Goal: Transaction & Acquisition: Purchase product/service

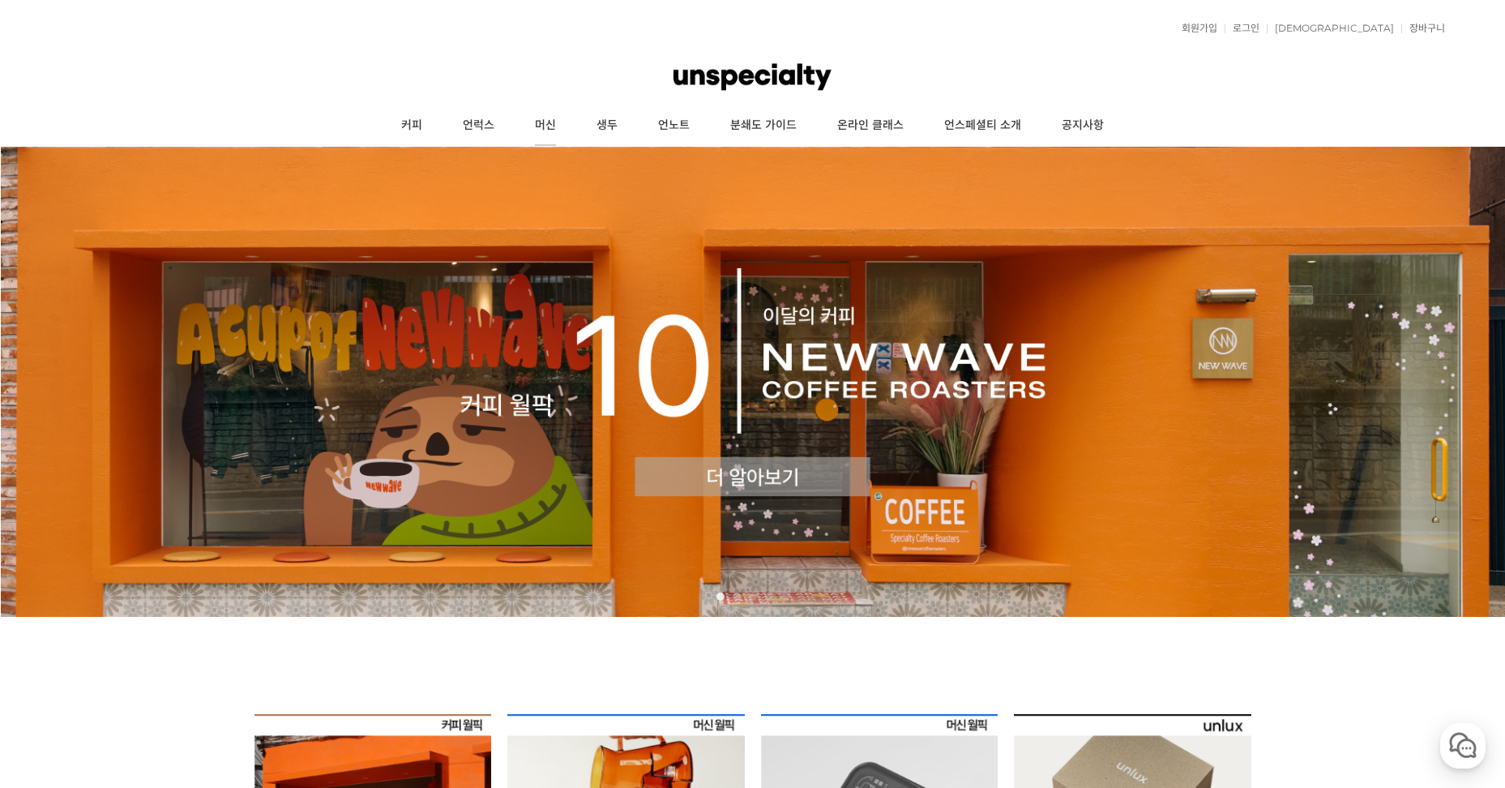
click at [551, 121] on link "머신" at bounding box center [546, 125] width 62 height 41
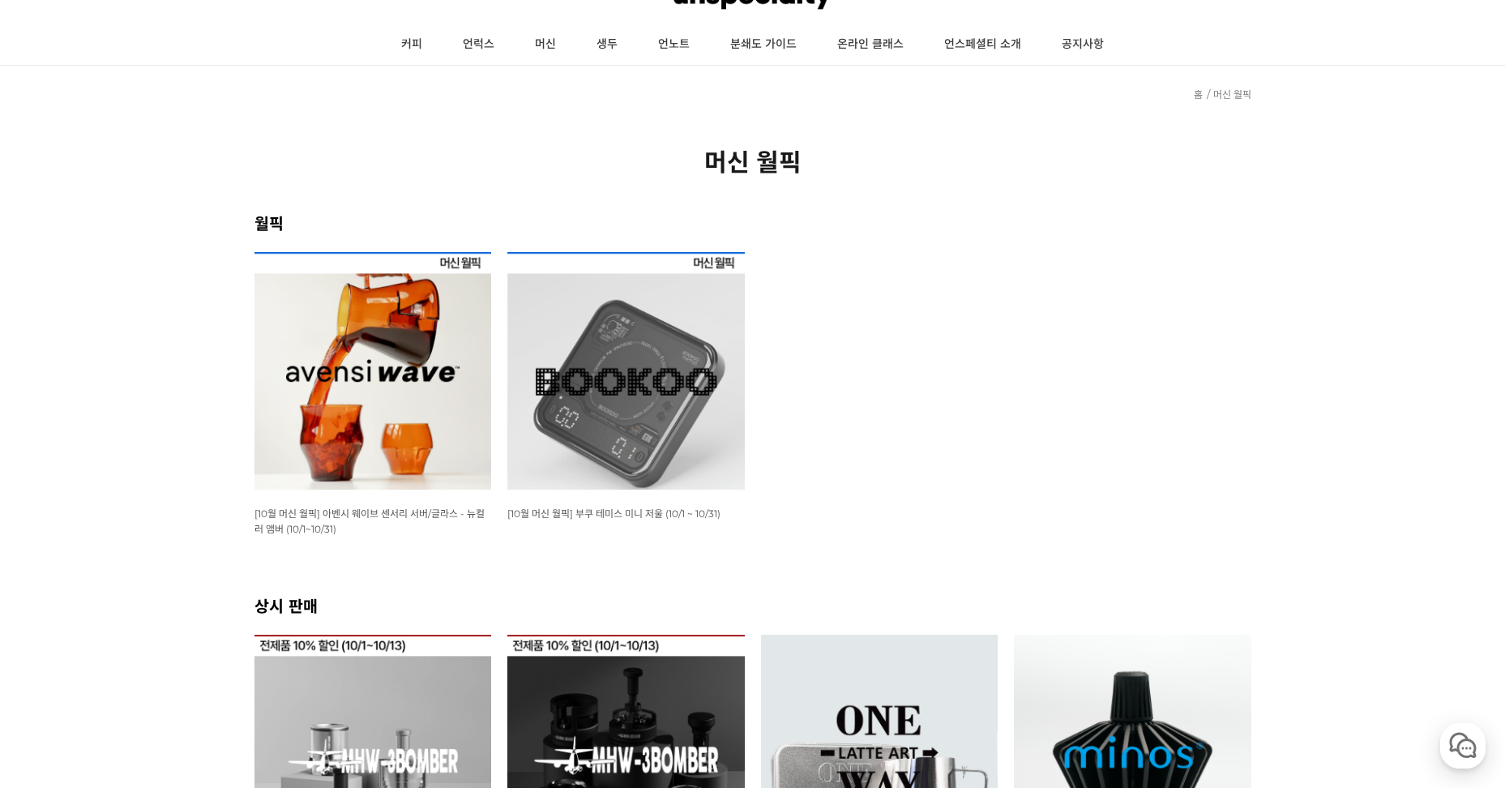
click at [395, 420] on img at bounding box center [374, 371] width 238 height 238
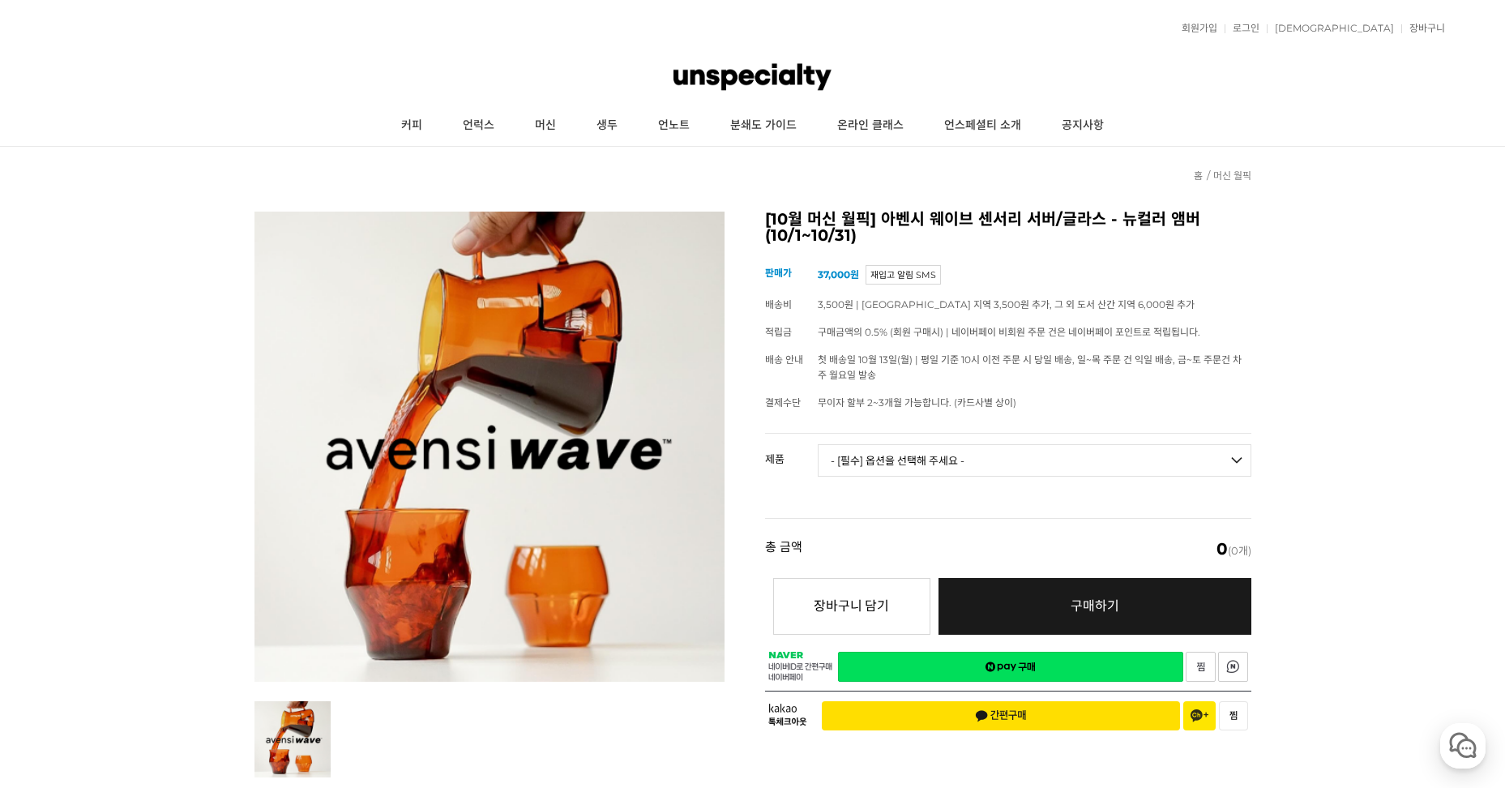
click at [888, 463] on select "- [필수] 옵션을 선택해 주세요 - ------------------- 웨이브 앰버 3종 세트 [품절] 사이클론 센서리 서버 앰버 알토 글라…" at bounding box center [1035, 460] width 434 height 32
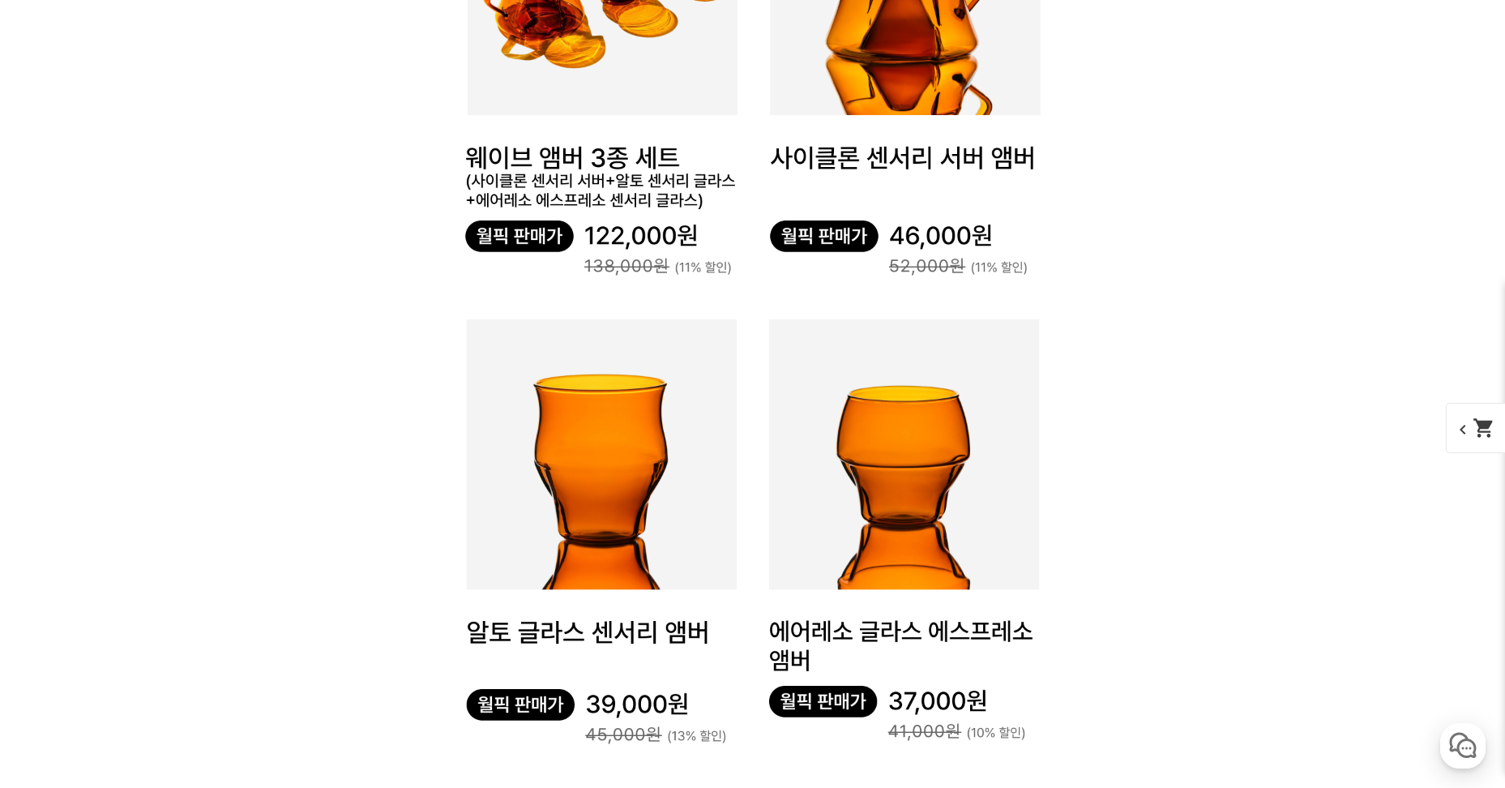
scroll to position [5269, 0]
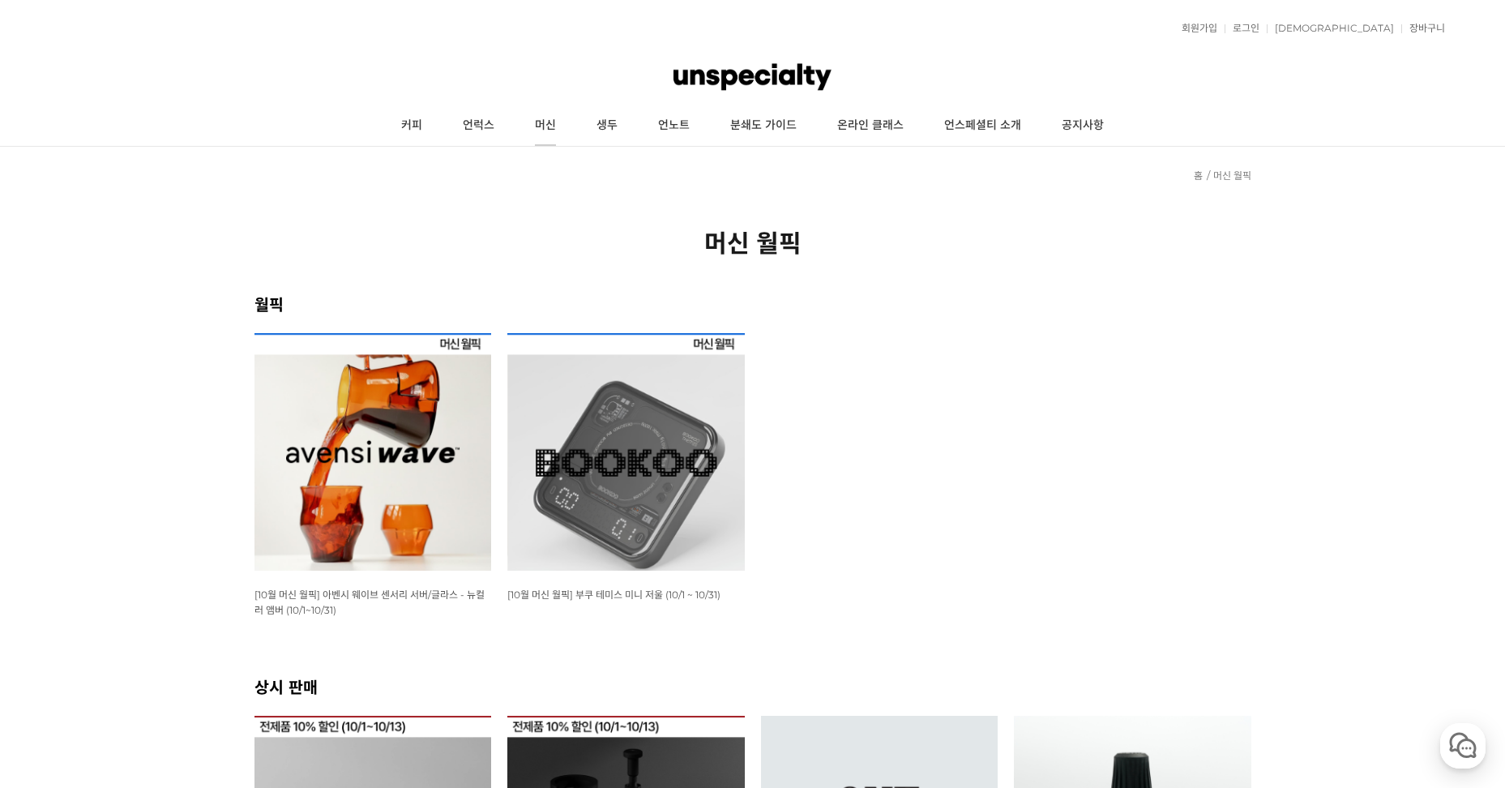
click at [549, 124] on link "머신" at bounding box center [546, 125] width 62 height 41
click at [426, 123] on link "커피" at bounding box center [412, 125] width 62 height 41
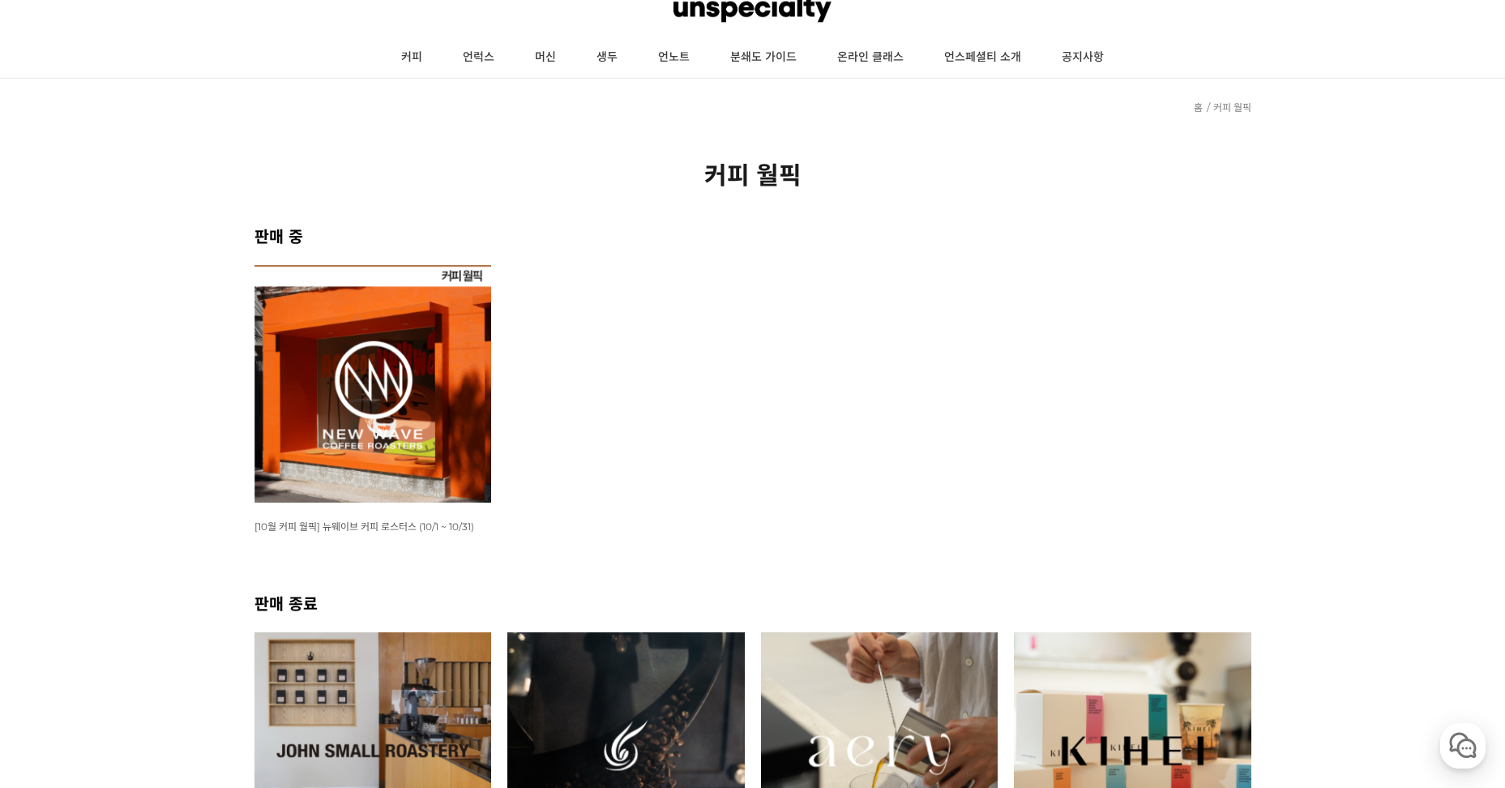
scroll to position [162, 0]
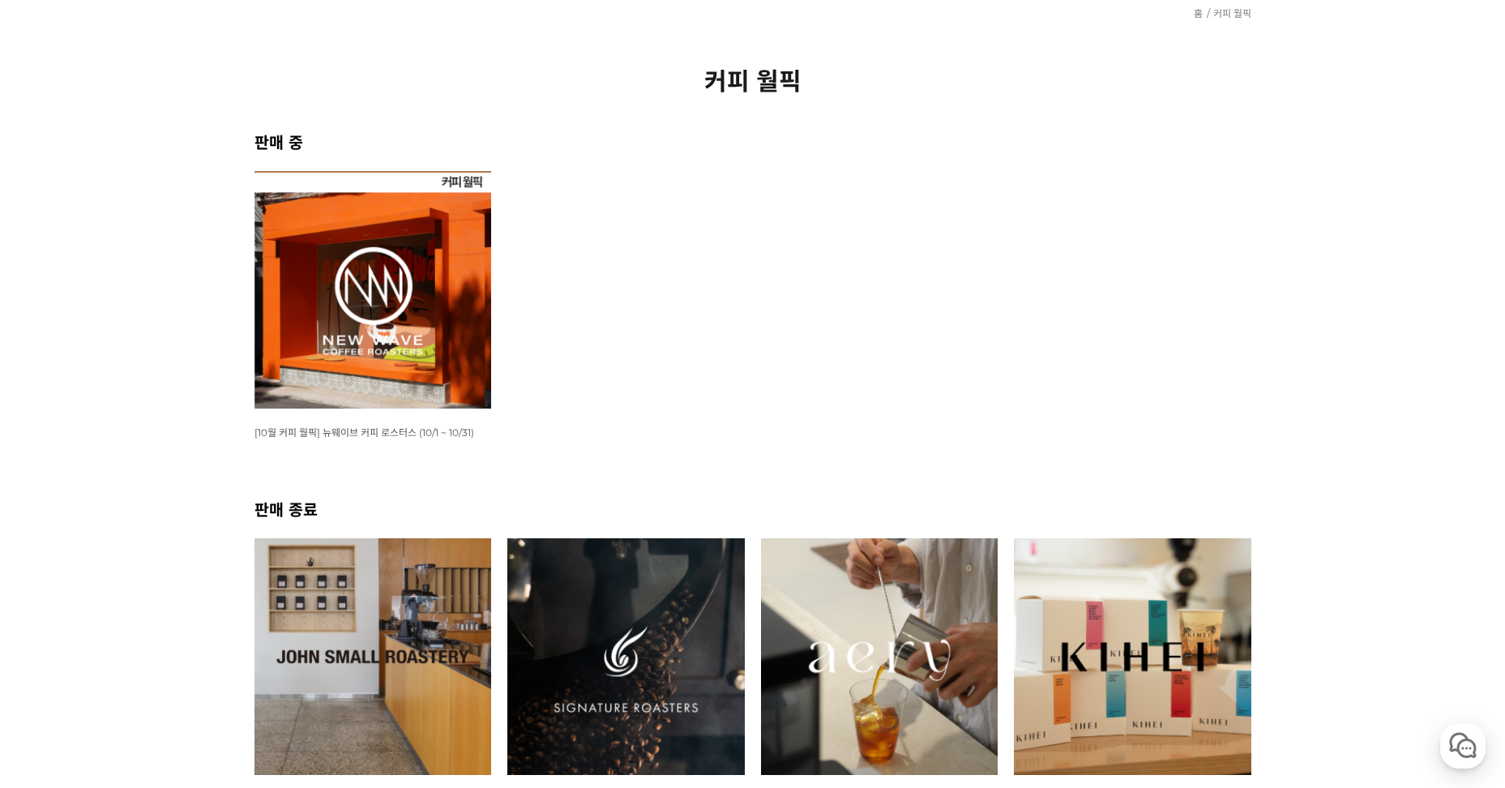
click at [395, 271] on img at bounding box center [374, 290] width 238 height 238
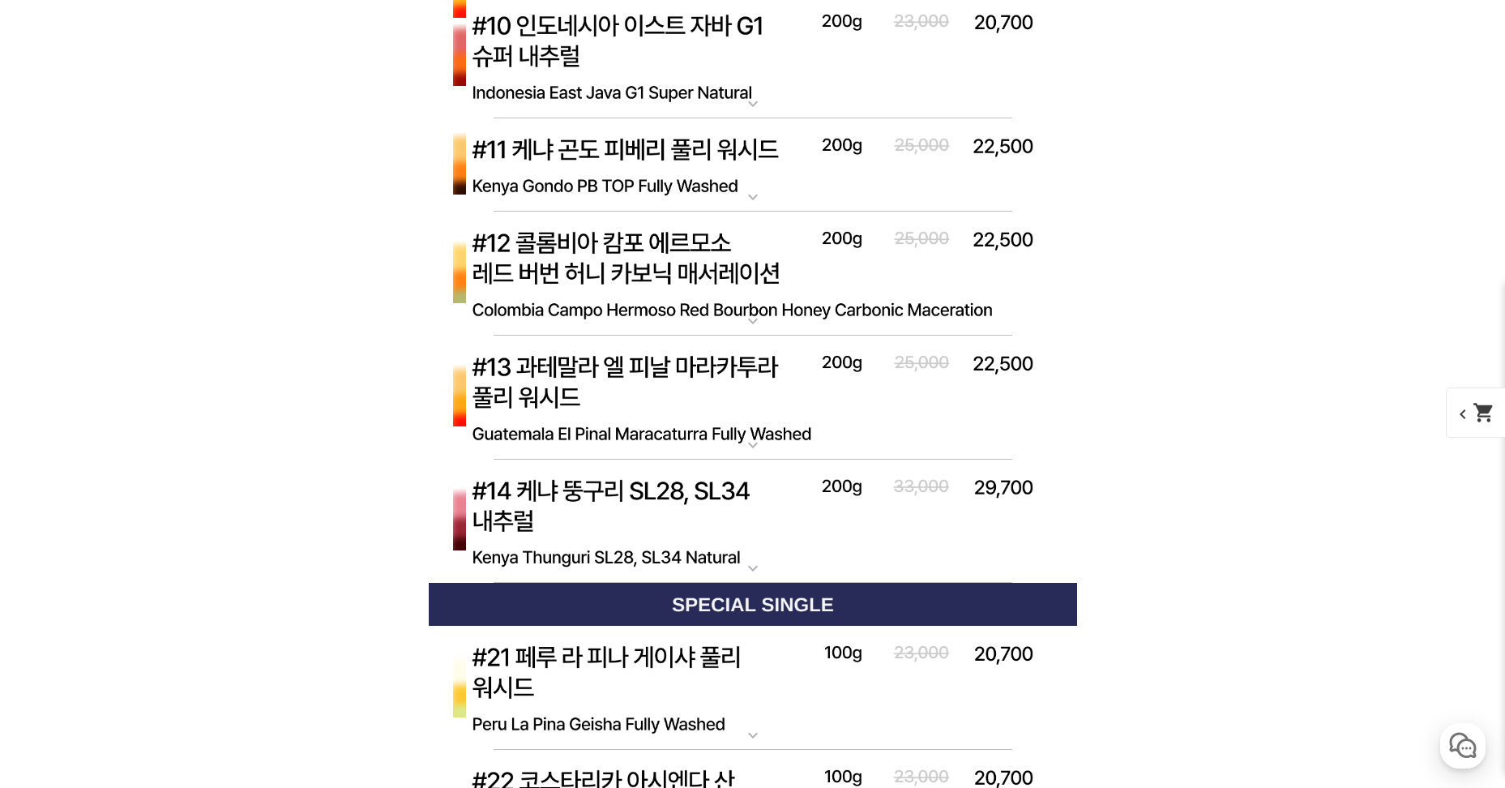
scroll to position [4523, 0]
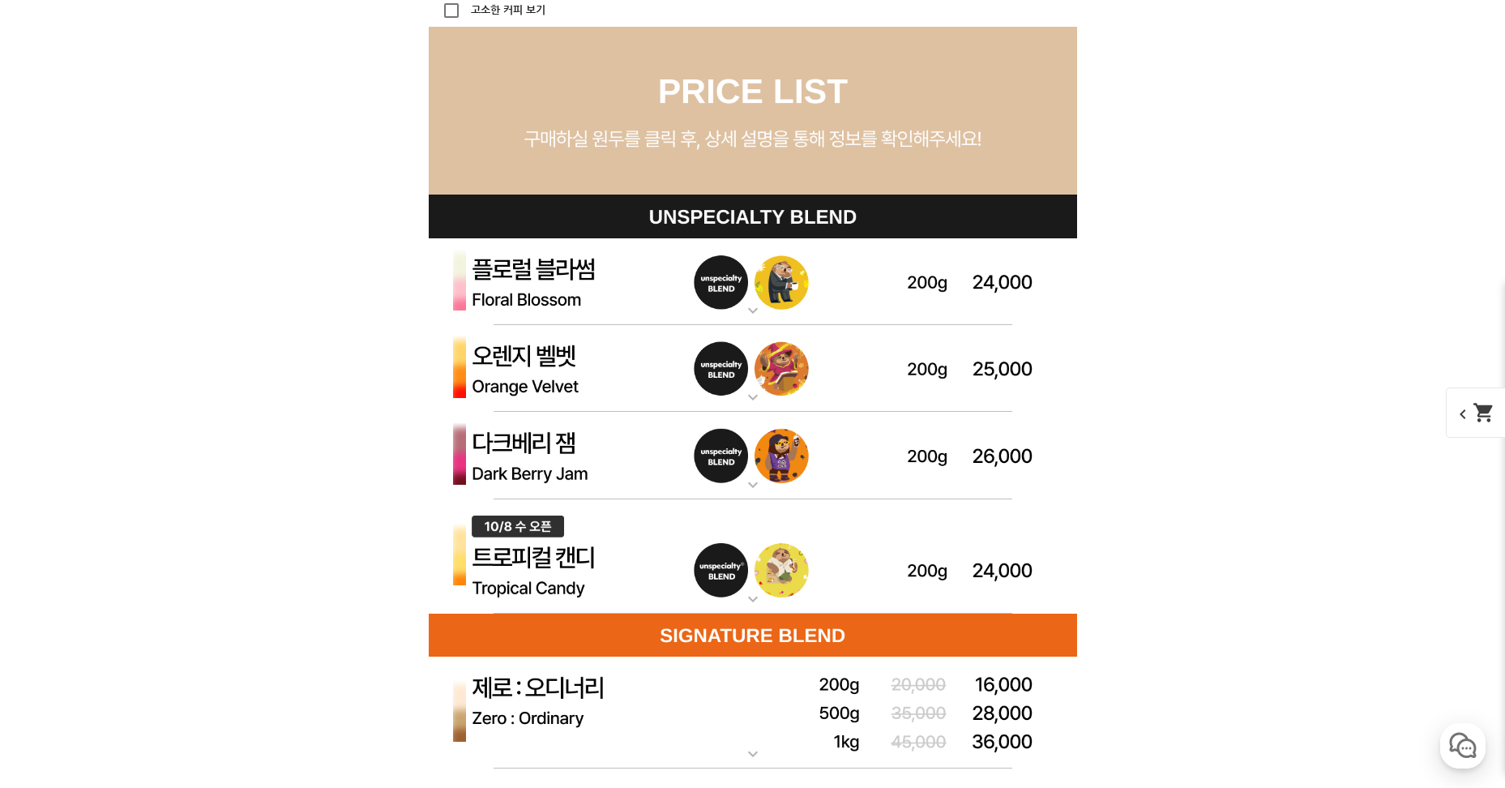
click at [751, 393] on mat-icon "expand_more" at bounding box center [753, 396] width 32 height 19
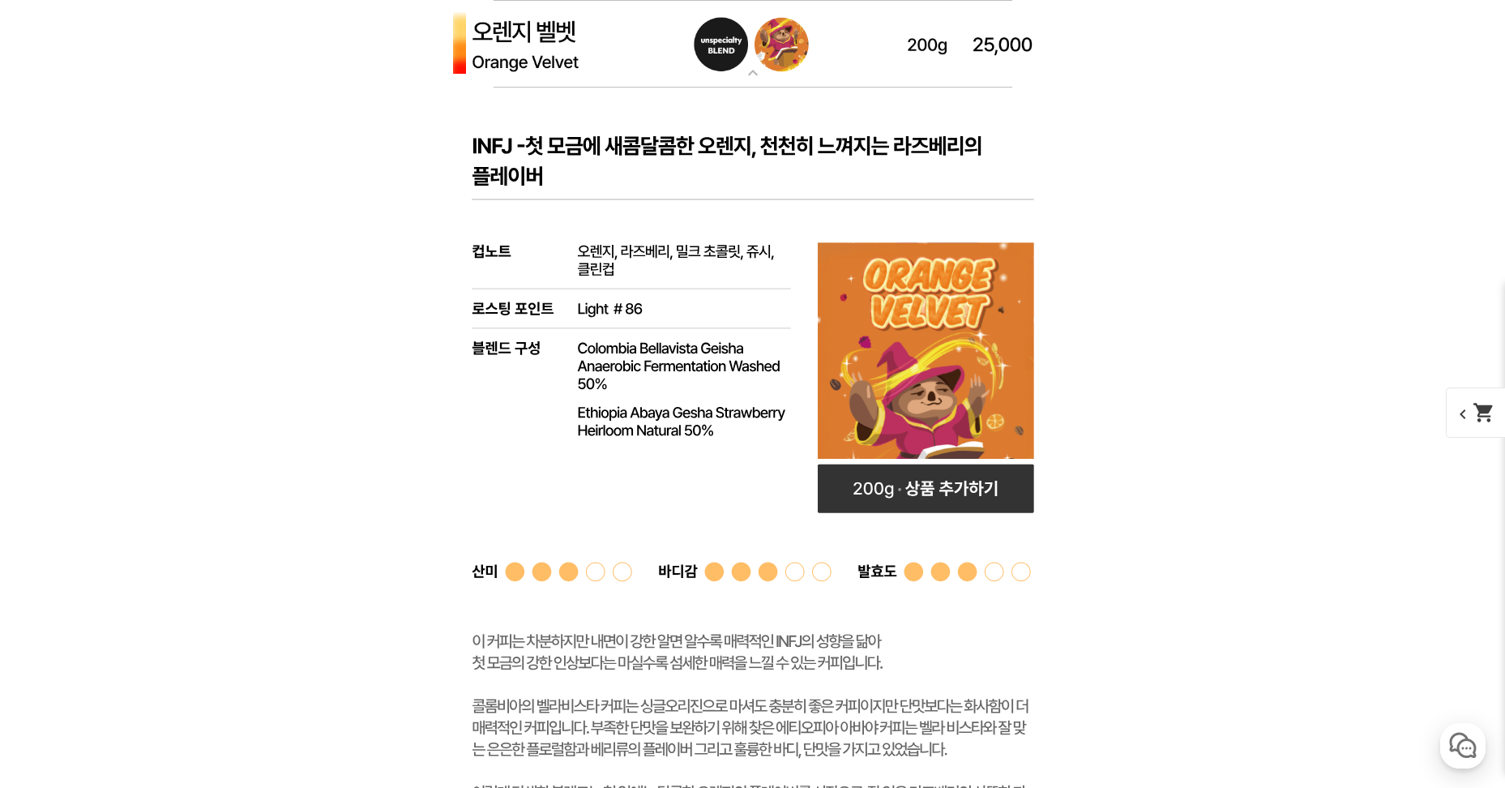
scroll to position [4686, 0]
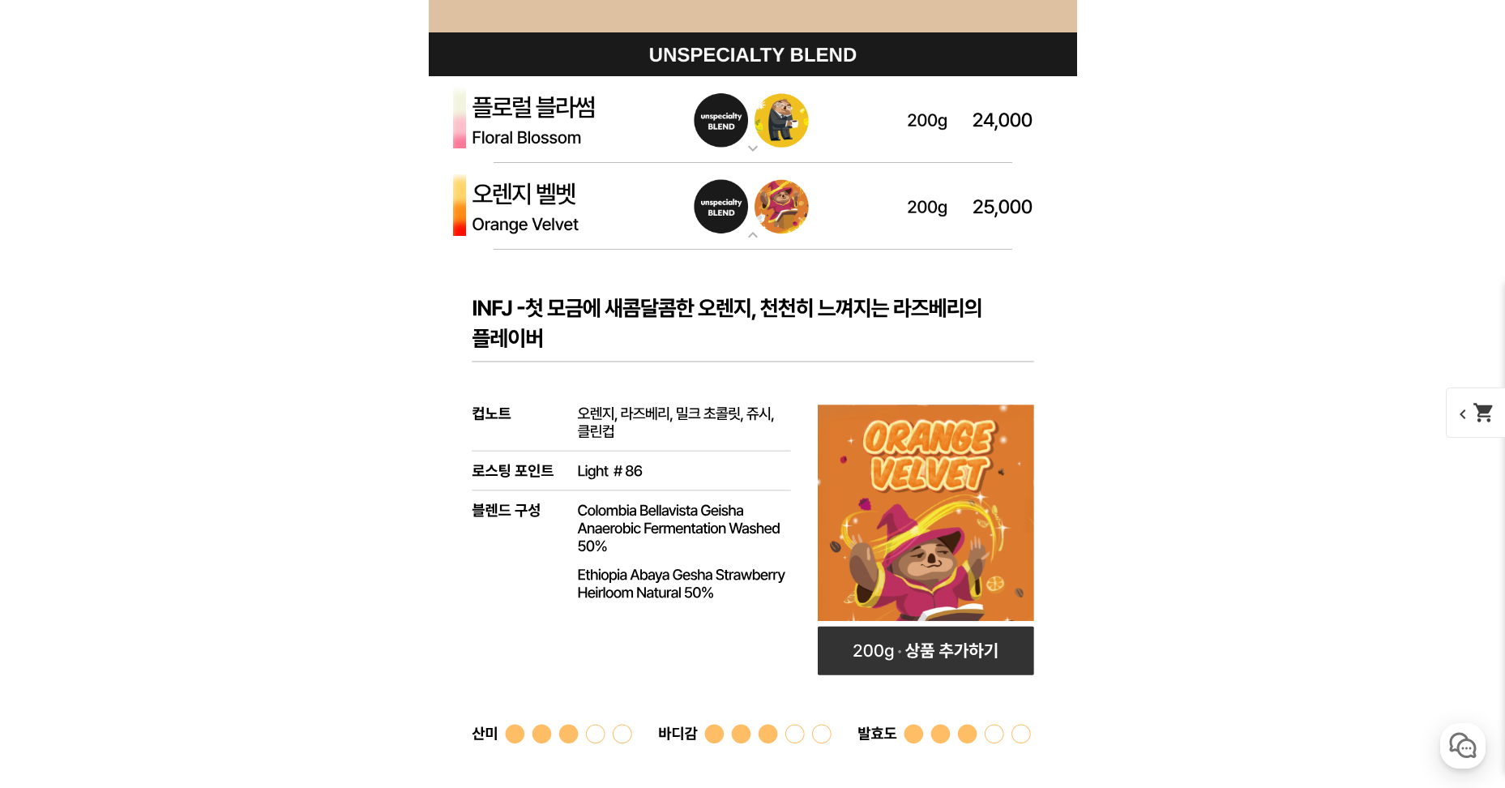
click at [749, 143] on mat-icon "expand_more" at bounding box center [753, 148] width 32 height 19
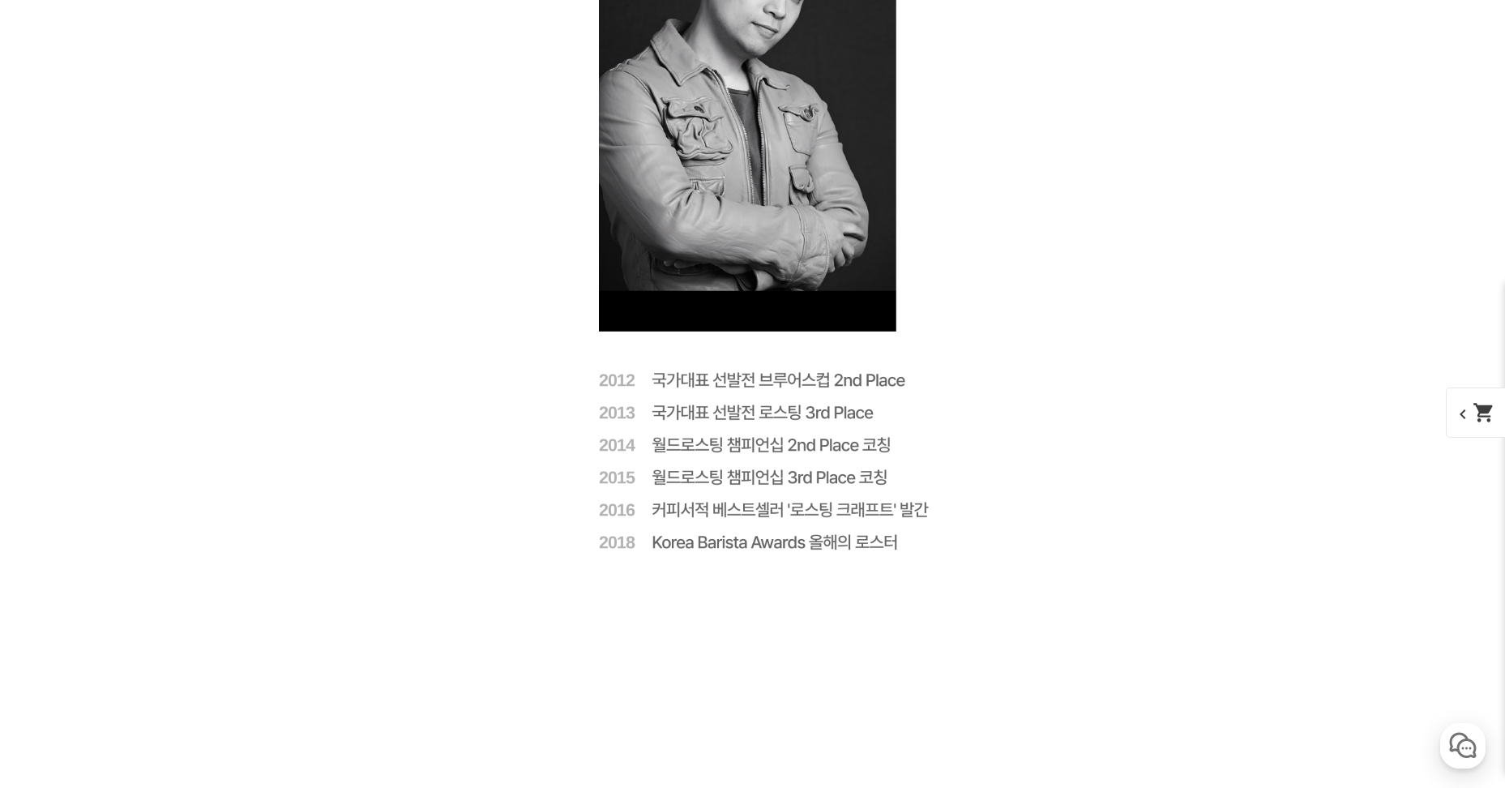
scroll to position [3544, 0]
